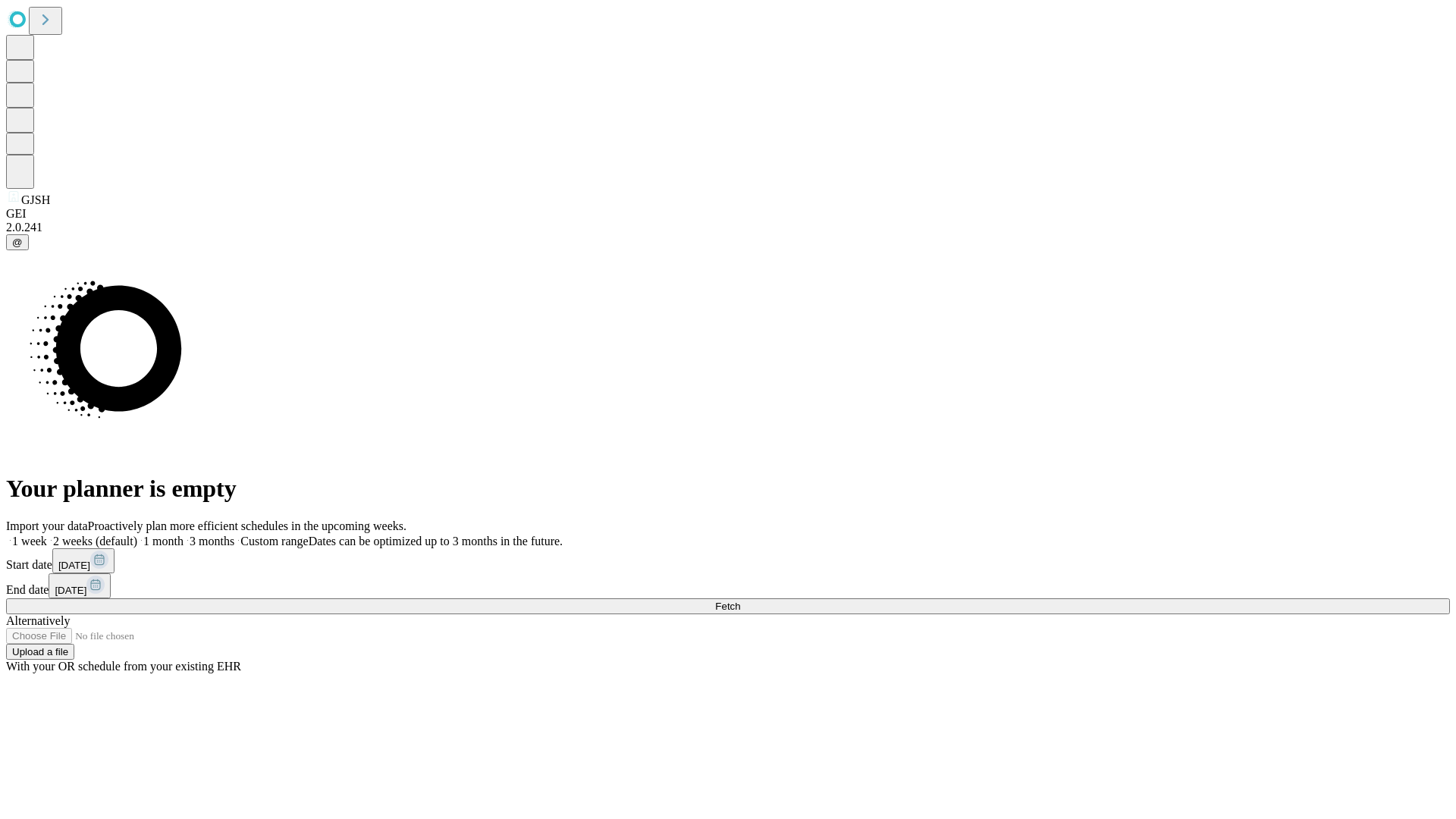
click at [741, 600] on span "Fetch" at bounding box center [728, 606] width 25 height 11
